Goal: Task Accomplishment & Management: Manage account settings

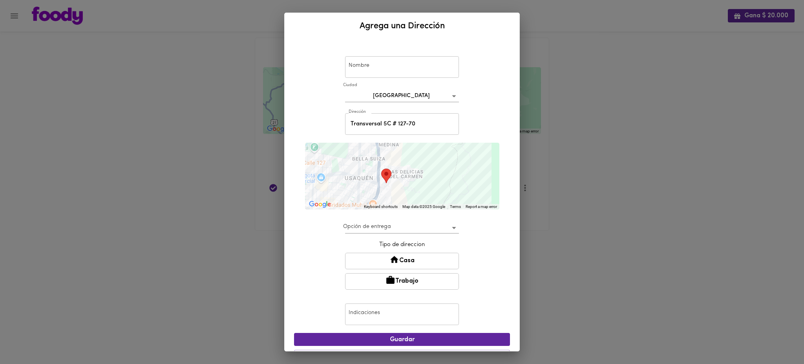
click at [184, 127] on div "Agrega una Dirección Nombre Nombre Ciudad Bogotá bogota Dirección Transversal 5…" at bounding box center [402, 182] width 804 height 364
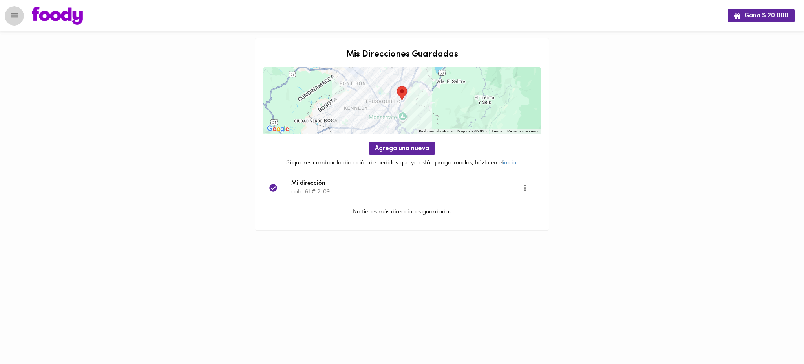
click at [11, 14] on icon "Menu" at bounding box center [14, 16] width 10 height 10
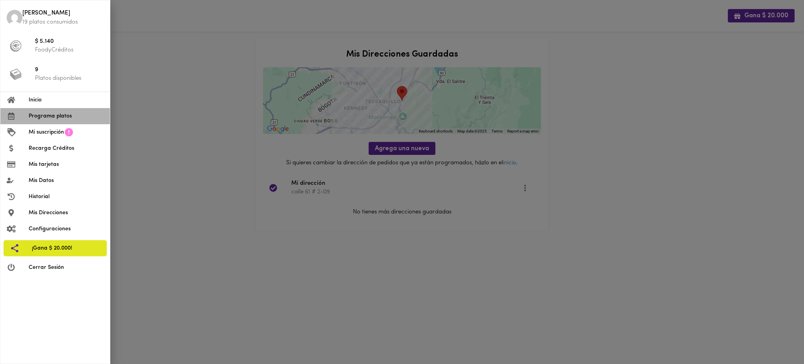
click at [64, 120] on span "Programa platos" at bounding box center [66, 116] width 75 height 8
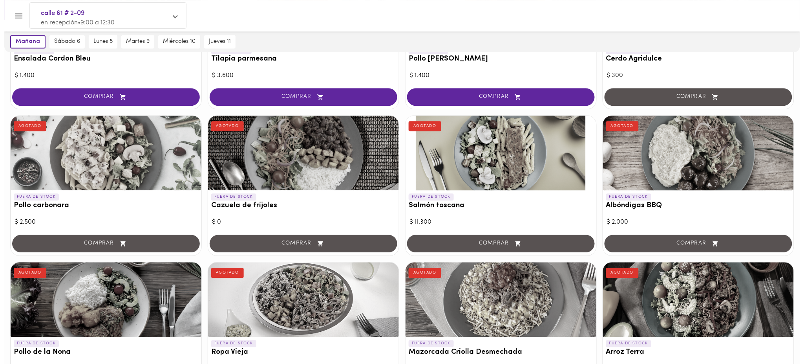
scroll to position [549, 0]
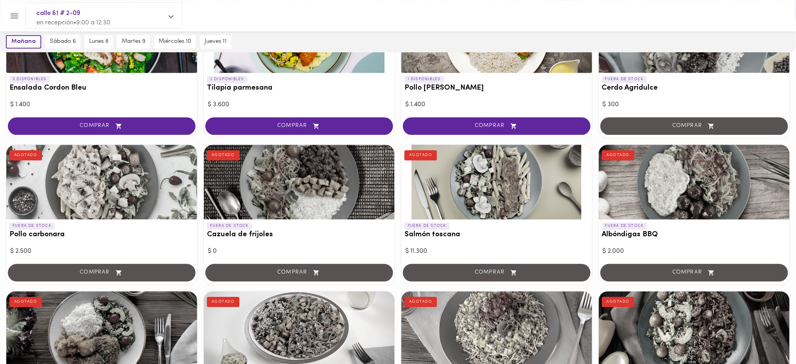
click at [481, 184] on div at bounding box center [496, 182] width 191 height 75
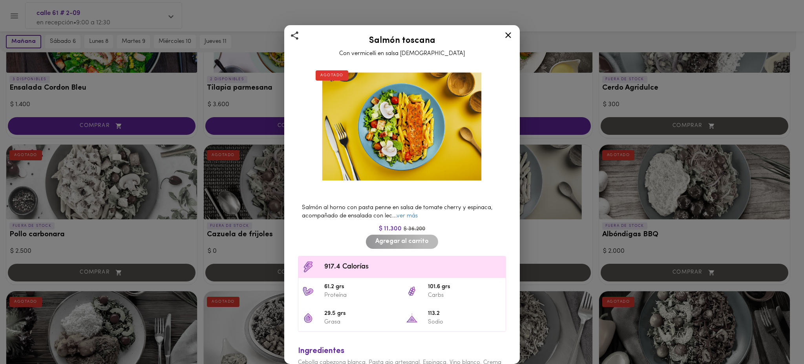
scroll to position [34, 0]
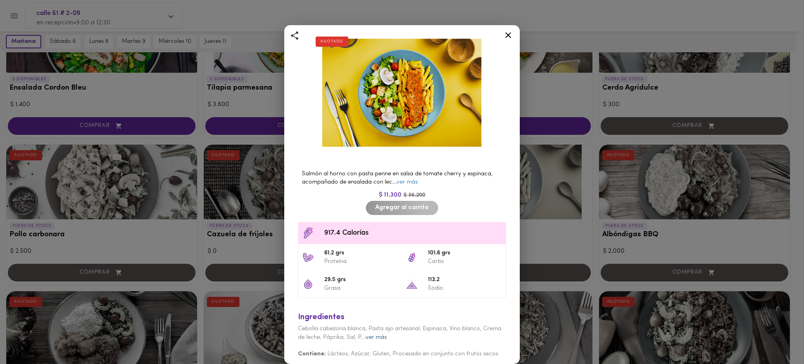
click at [387, 334] on link "ver más" at bounding box center [376, 337] width 21 height 6
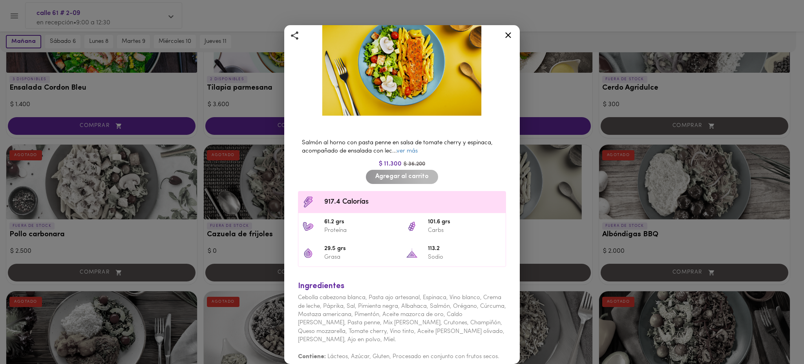
scroll to position [67, 0]
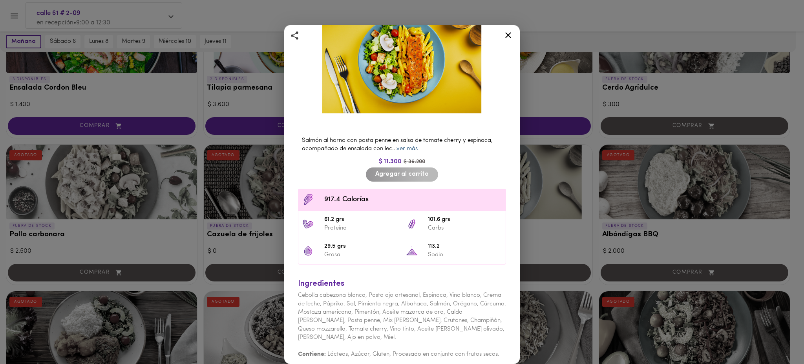
click at [415, 146] on link "ver más" at bounding box center [407, 149] width 21 height 6
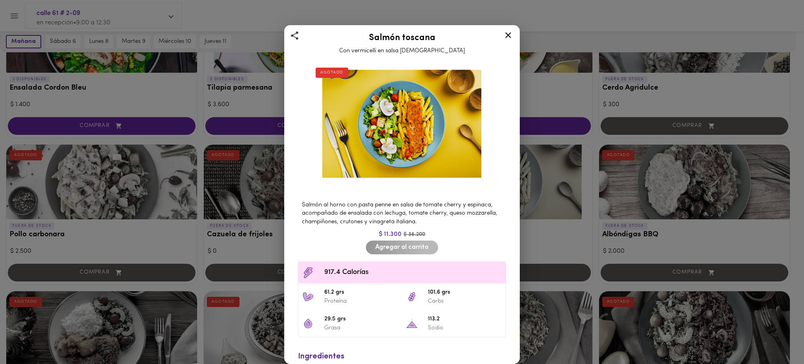
scroll to position [0, 0]
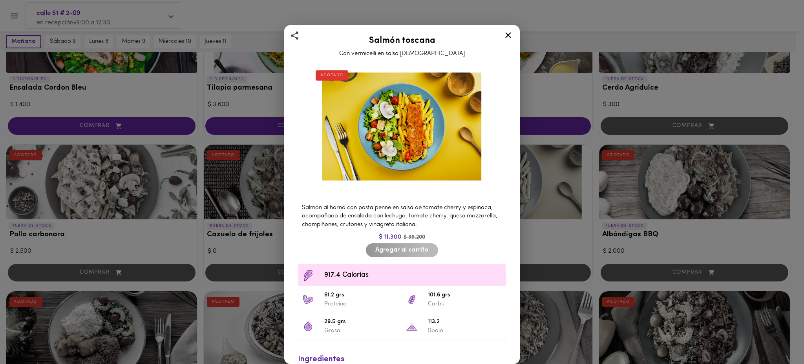
click at [510, 32] on icon at bounding box center [509, 35] width 10 height 10
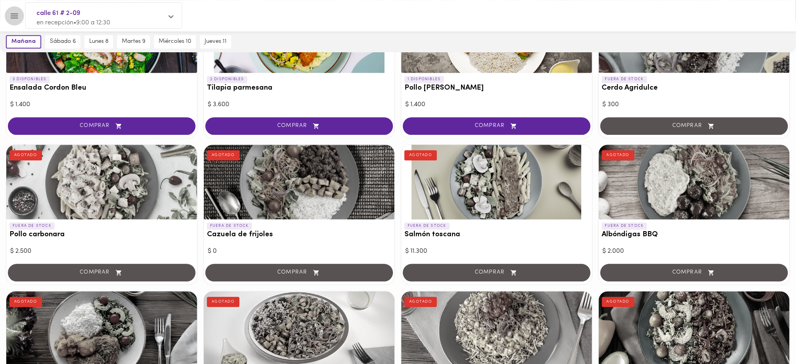
click at [9, 14] on button "Menu" at bounding box center [14, 15] width 19 height 19
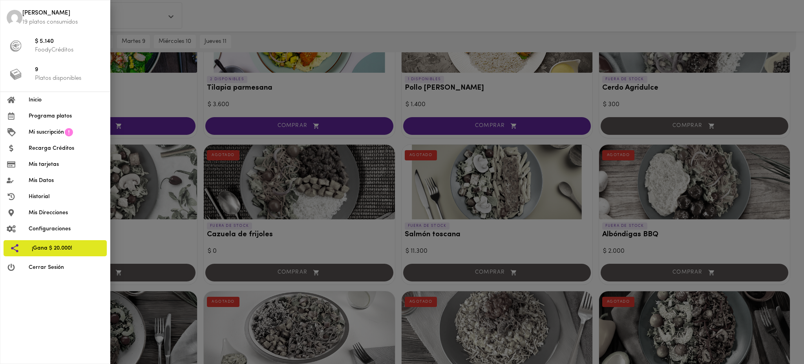
click at [61, 271] on span "Cerrar Sesión" at bounding box center [66, 267] width 75 height 8
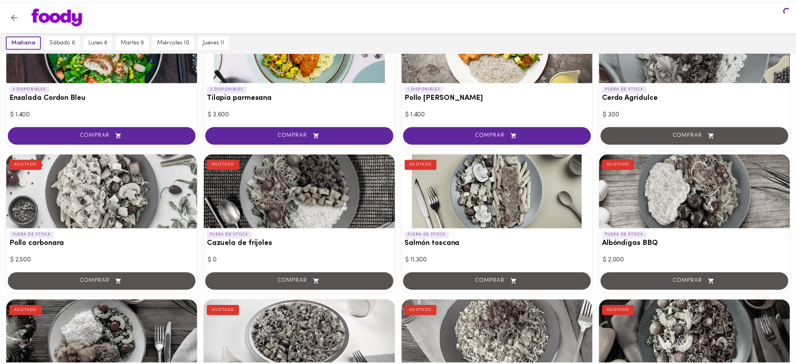
scroll to position [559, 0]
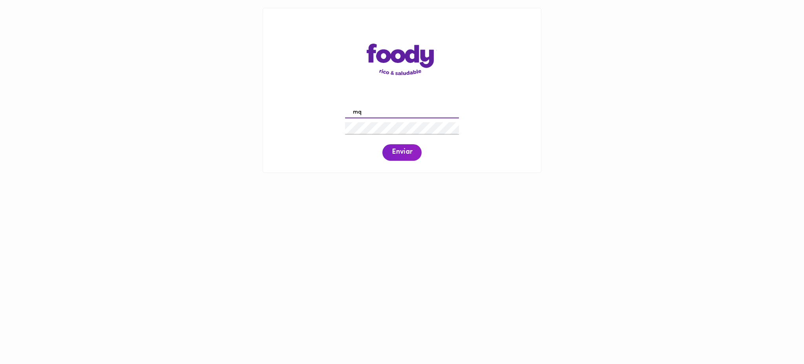
type input "[EMAIL_ADDRESS][DOMAIN_NAME]"
click at [401, 154] on span "Enviar" at bounding box center [402, 152] width 20 height 9
